Goal: Register for event/course

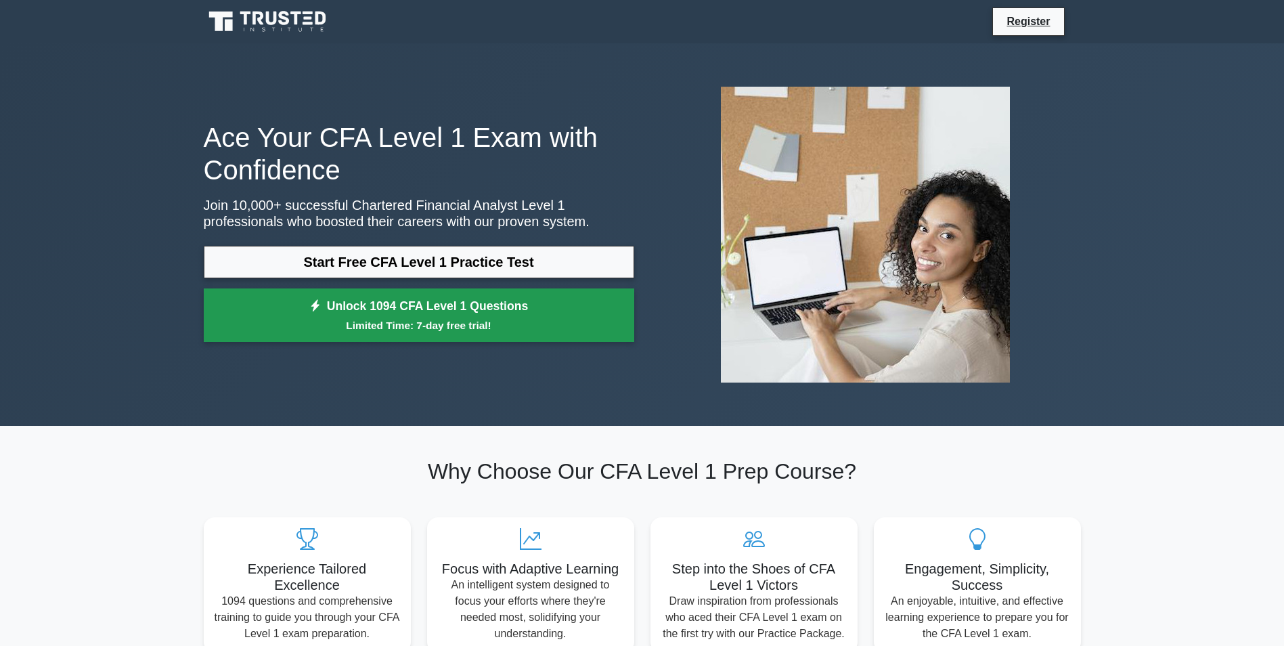
click at [395, 316] on link "Unlock 1094 CFA Level 1 Questions Limited Time: 7-day free trial!" at bounding box center [419, 315] width 431 height 54
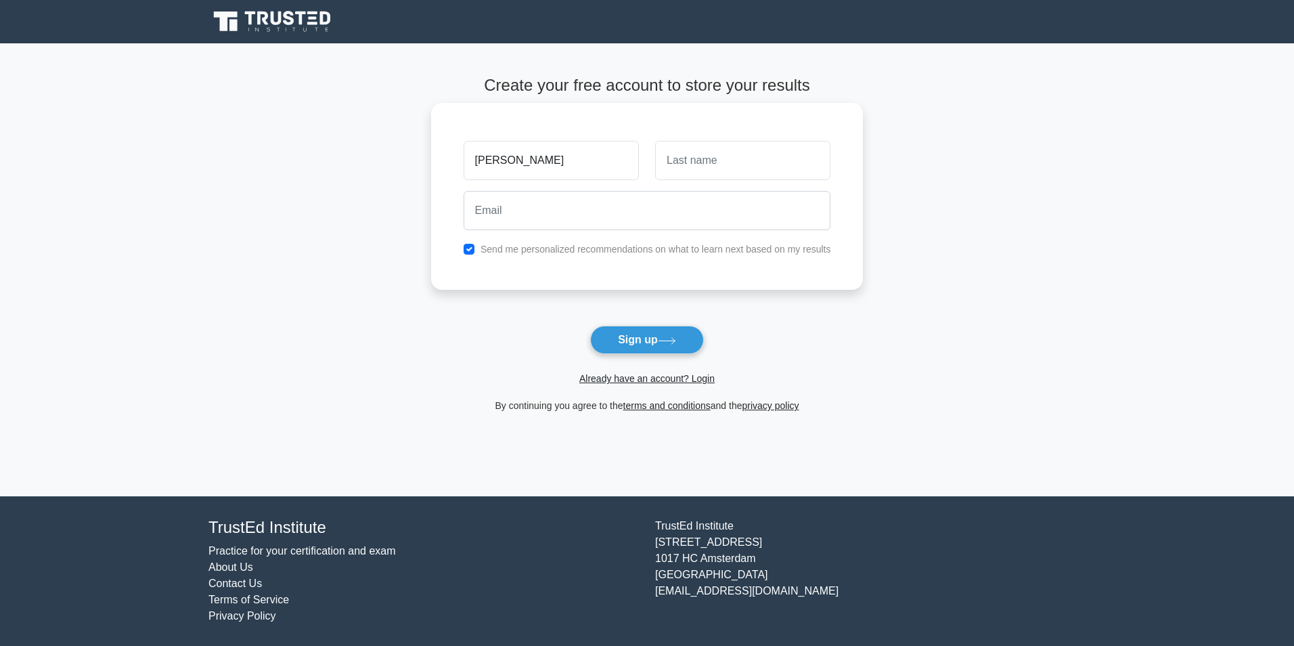
type input "Leroy"
click at [693, 164] on input "text" at bounding box center [742, 160] width 175 height 39
type input "Fu"
click at [653, 216] on input "email" at bounding box center [648, 210] width 368 height 39
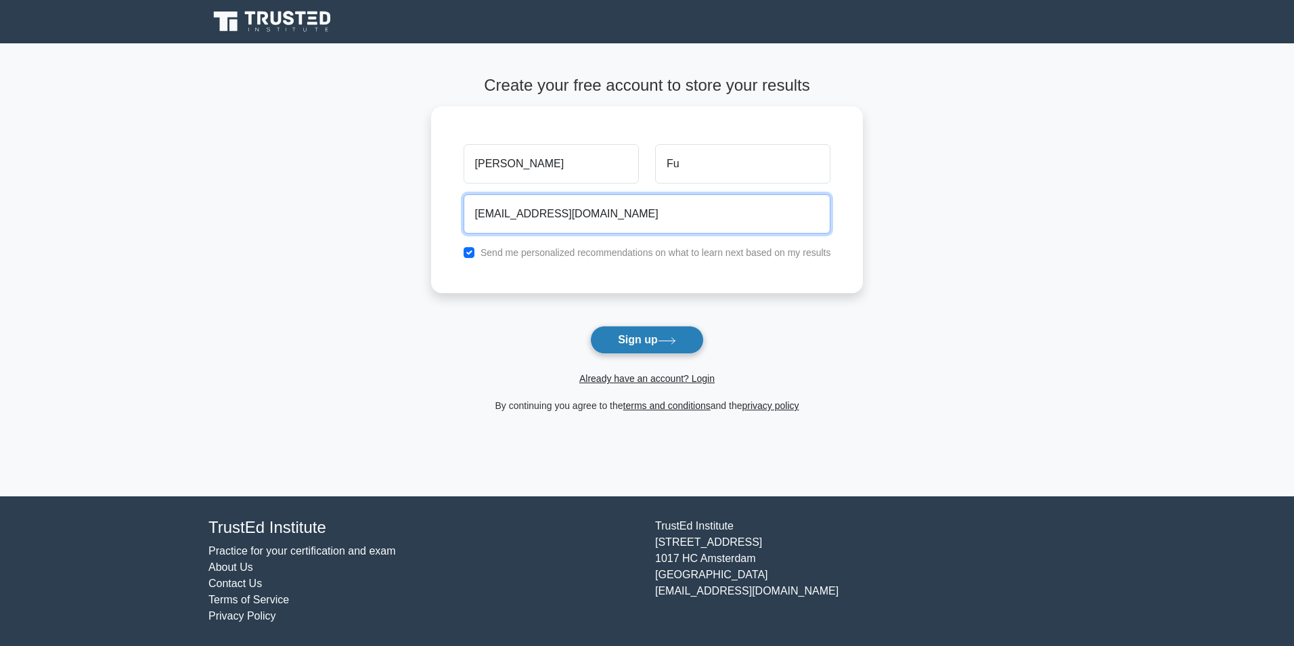
type input "leroyfu9158@gmail.com"
click at [626, 343] on button "Sign up" at bounding box center [647, 340] width 114 height 28
